Goal: Task Accomplishment & Management: Manage account settings

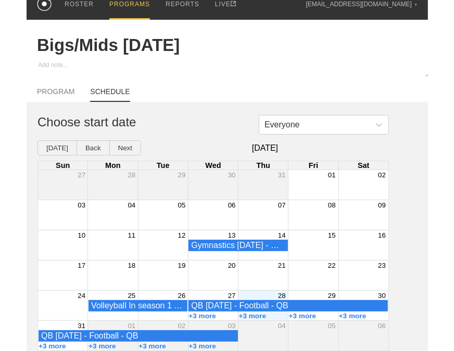
scroll to position [21, 0]
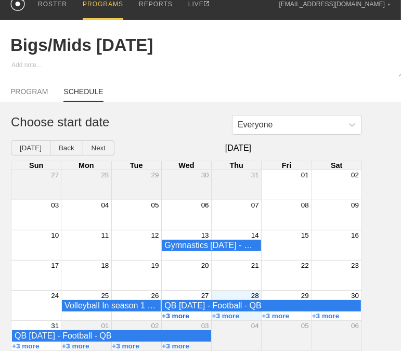
click at [183, 316] on button "+3 more" at bounding box center [176, 316] width 28 height 8
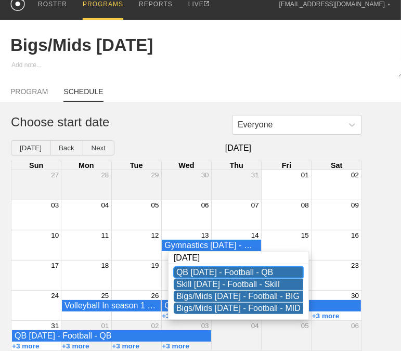
click at [211, 268] on div "QB [DATE] - Football - QB" at bounding box center [239, 272] width 124 height 9
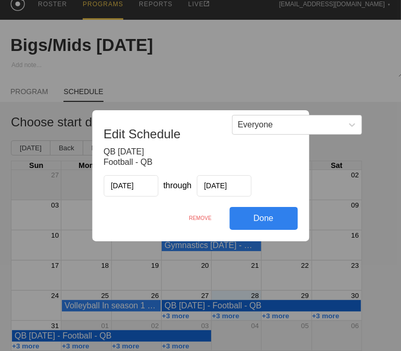
click at [209, 217] on div "REMOVE" at bounding box center [200, 218] width 58 height 22
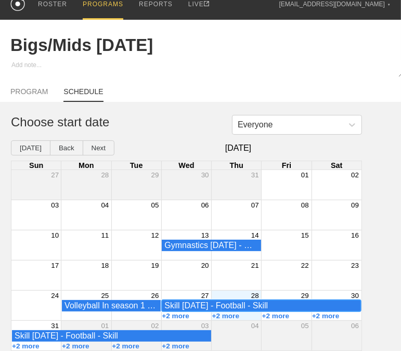
click at [207, 306] on div "Skill [DATE] - Football - Skill" at bounding box center [262, 305] width 194 height 9
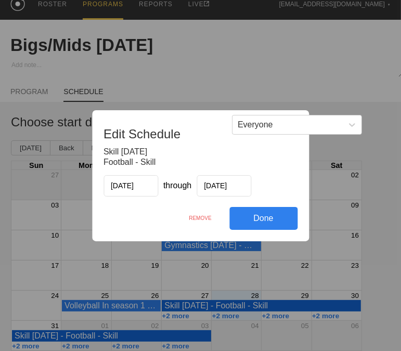
drag, startPoint x: 208, startPoint y: 217, endPoint x: 259, endPoint y: 47, distance: 177.1
click at [208, 217] on div "REMOVE" at bounding box center [200, 218] width 58 height 22
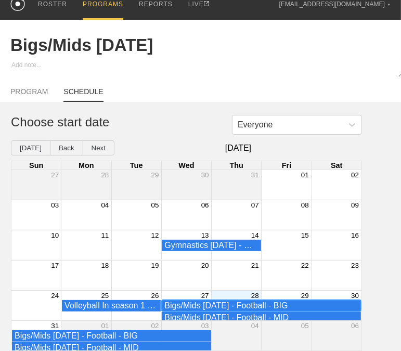
click at [191, 301] on div "Bigs/Mids [DATE] - Football - BIG" at bounding box center [262, 305] width 194 height 9
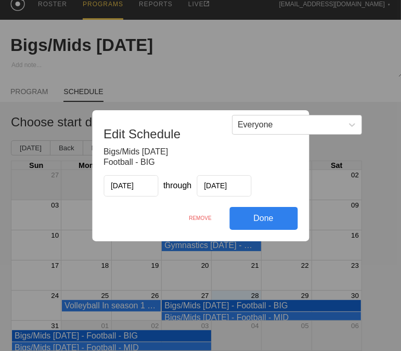
click at [204, 217] on div "REMOVE" at bounding box center [200, 218] width 58 height 22
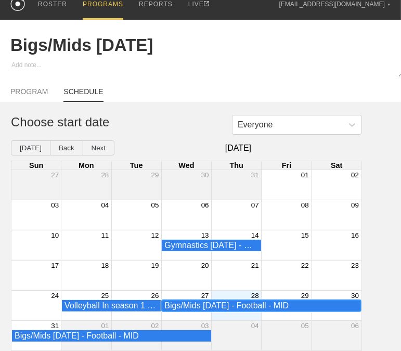
click at [195, 307] on div "Bigs/Mids [DATE] - Football - MID" at bounding box center [262, 305] width 194 height 9
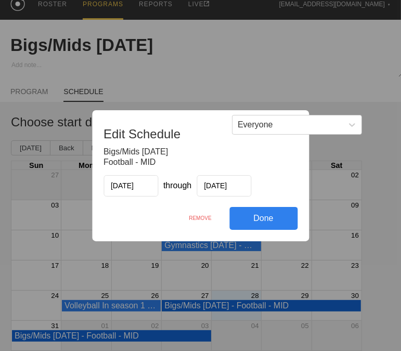
click at [211, 217] on div "REMOVE" at bounding box center [200, 218] width 58 height 22
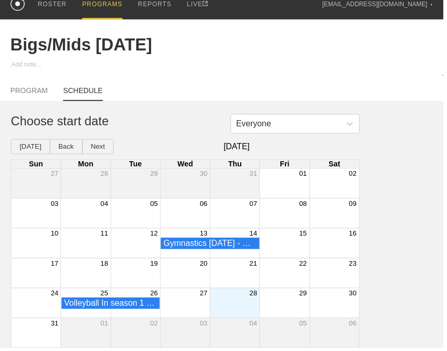
type textarea "x"
